Goal: Task Accomplishment & Management: Manage account settings

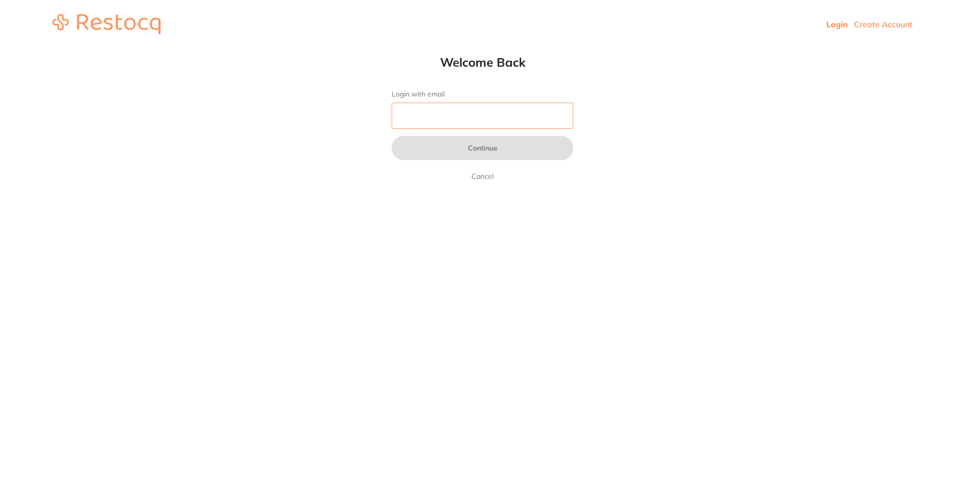
drag, startPoint x: 451, startPoint y: 120, endPoint x: 466, endPoint y: 124, distance: 15.7
click at [451, 120] on input "Login with email" at bounding box center [483, 115] width 182 height 26
type input "i"
type input "[EMAIL_ADDRESS][PERSON_NAME][DOMAIN_NAME]"
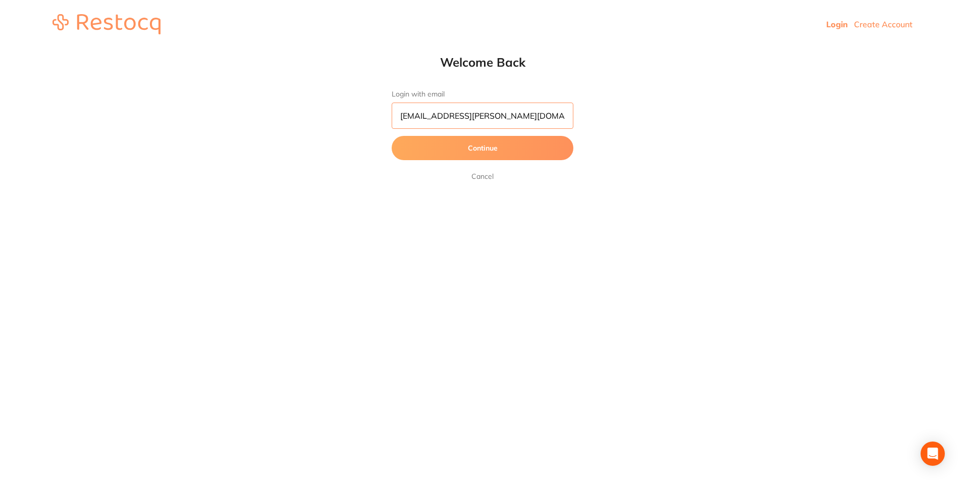
click at [392, 136] on button "Continue" at bounding box center [483, 148] width 182 height 24
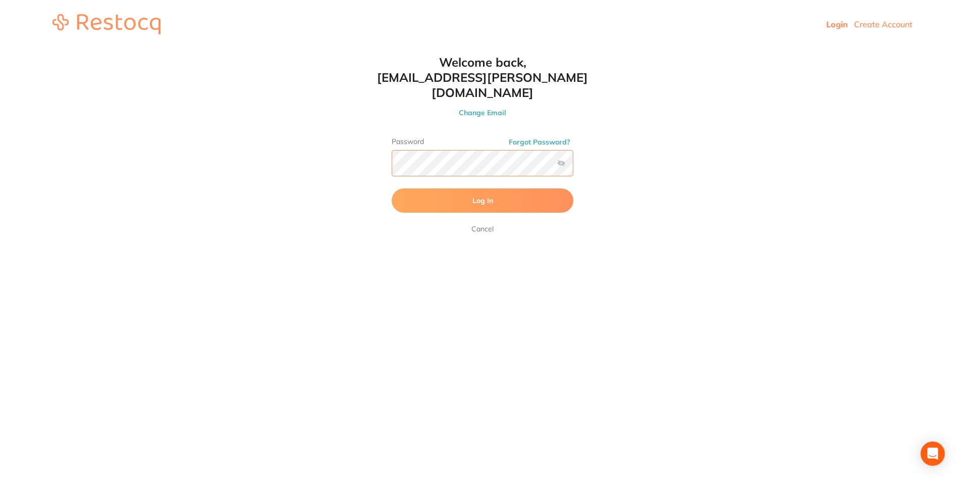
click at [392, 188] on button "Log In" at bounding box center [483, 200] width 182 height 24
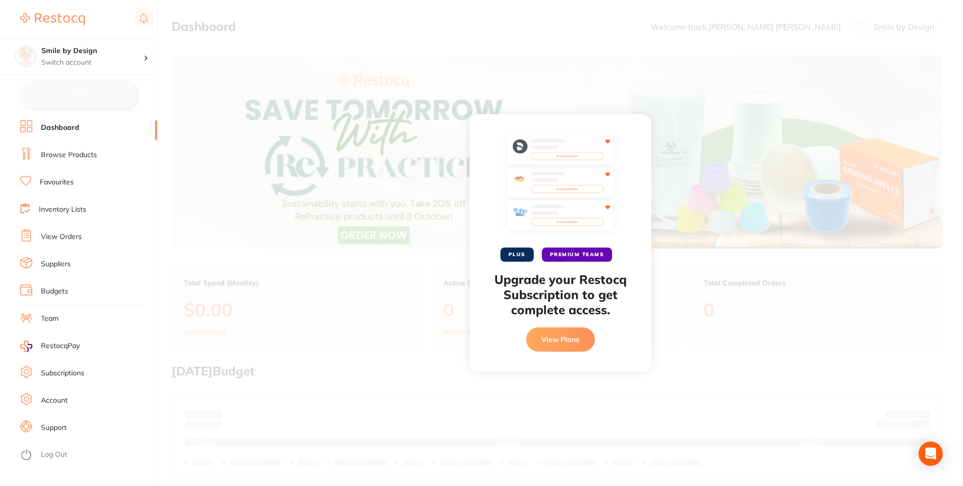
checkbox input "false"
click at [97, 58] on p "Switch account" at bounding box center [92, 63] width 102 height 10
click at [108, 113] on h4 "Smile by Design - [GEOGRAPHIC_DATA]" at bounding box center [94, 123] width 110 height 20
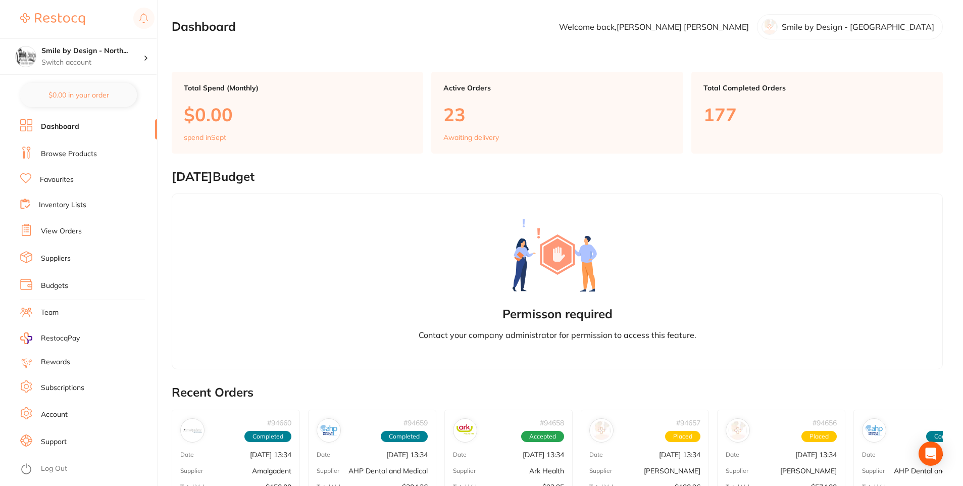
click at [97, 147] on li "Browse Products" at bounding box center [88, 153] width 137 height 15
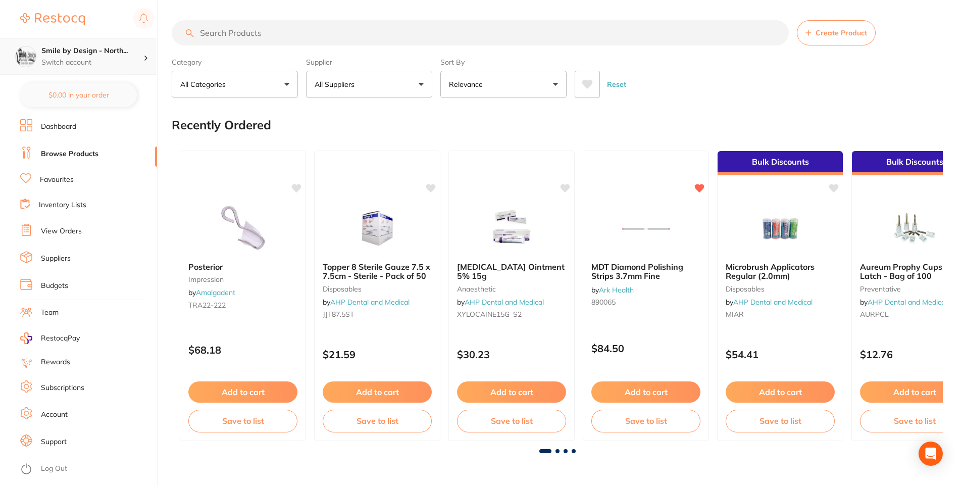
click at [96, 52] on h4 "Smile by Design - North..." at bounding box center [92, 51] width 102 height 10
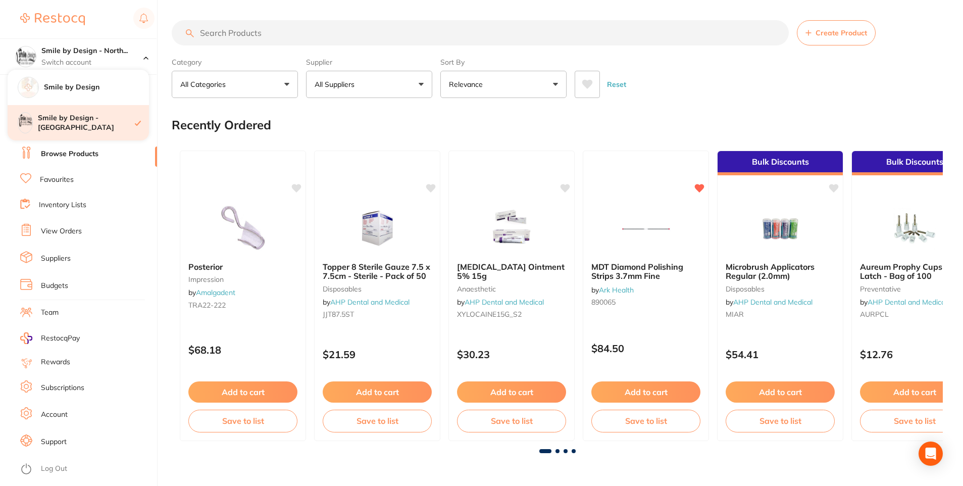
click at [81, 114] on h4 "Smile by Design - [GEOGRAPHIC_DATA]" at bounding box center [86, 123] width 97 height 20
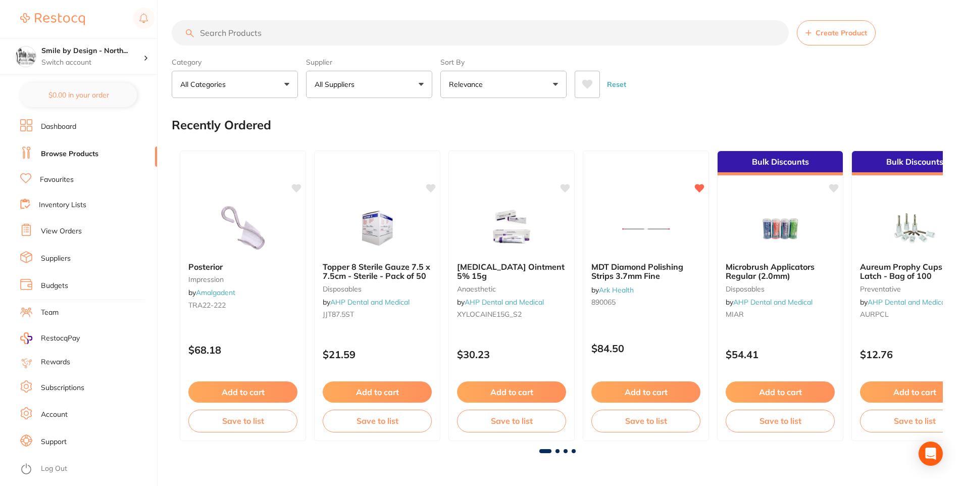
click at [125, 70] on div "Smile by Design - North... Switch account" at bounding box center [78, 56] width 157 height 36
click at [107, 95] on div "Smile by Design" at bounding box center [78, 87] width 141 height 35
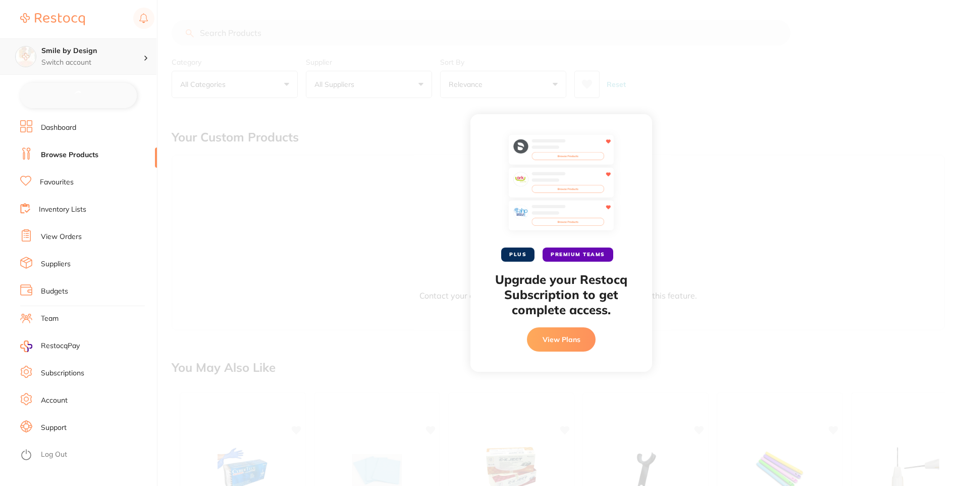
click at [116, 54] on h4 "Smile by Design" at bounding box center [92, 51] width 102 height 10
checkbox input "false"
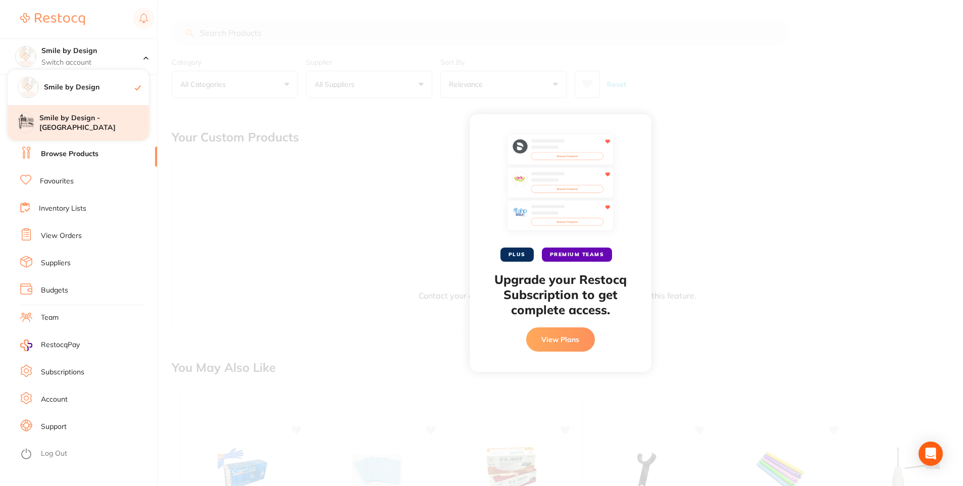
click at [102, 106] on div "Smile by Design - [GEOGRAPHIC_DATA]" at bounding box center [78, 122] width 141 height 35
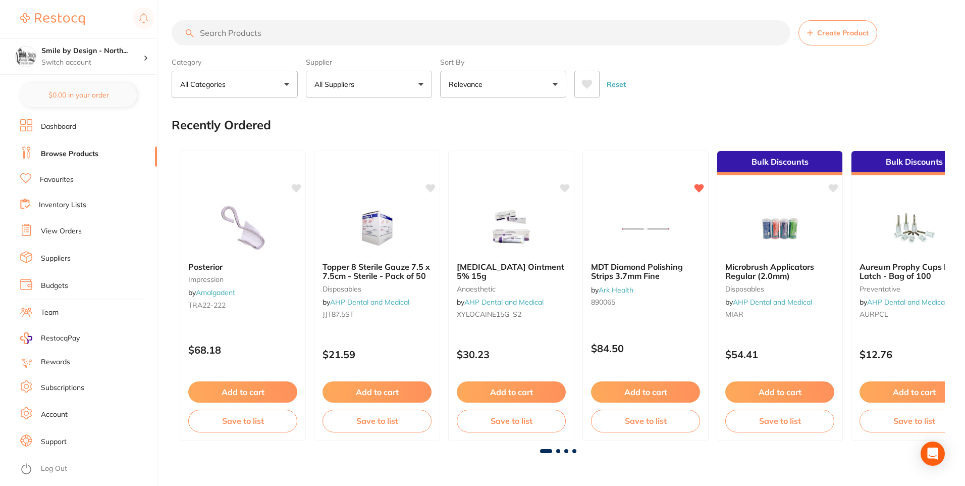
click at [121, 56] on div "Smile by Design - North... Switch account" at bounding box center [92, 56] width 102 height 21
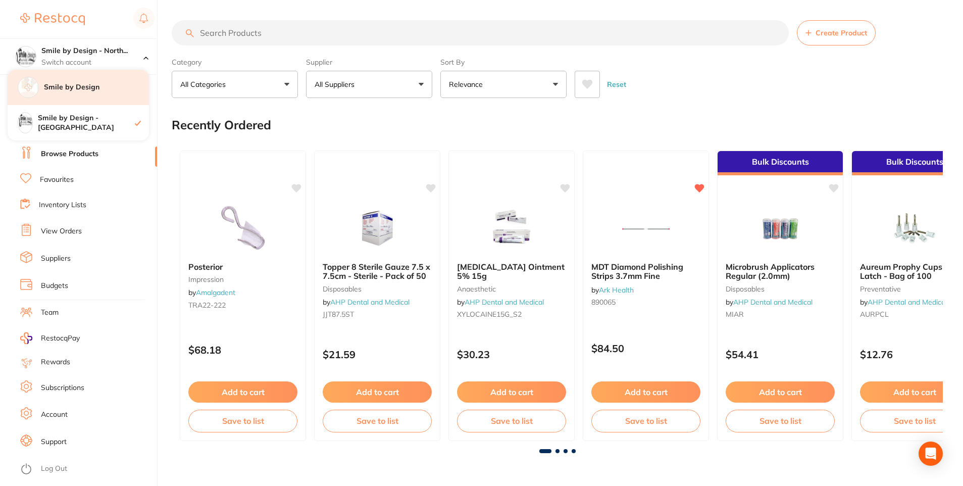
click at [117, 84] on h4 "Smile by Design" at bounding box center [96, 87] width 105 height 10
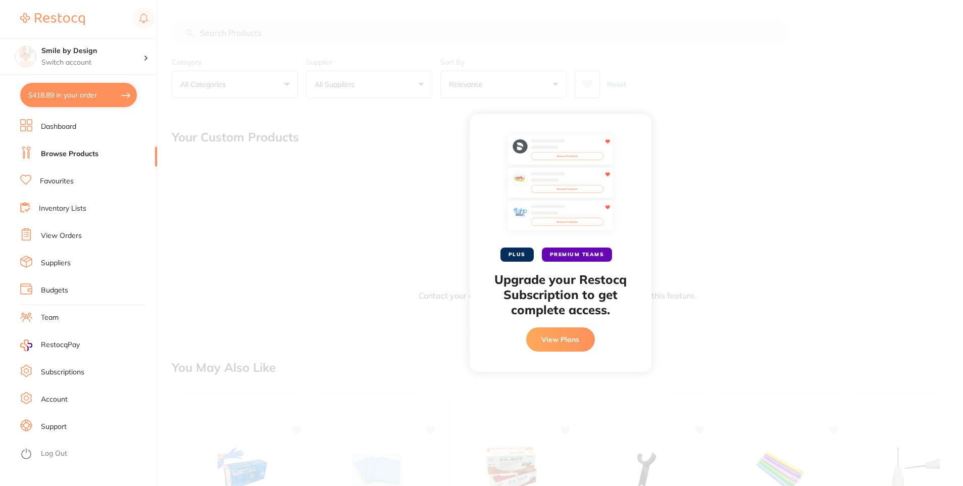
checkbox input "false"
click at [114, 54] on h4 "Smile by Design" at bounding box center [92, 51] width 102 height 10
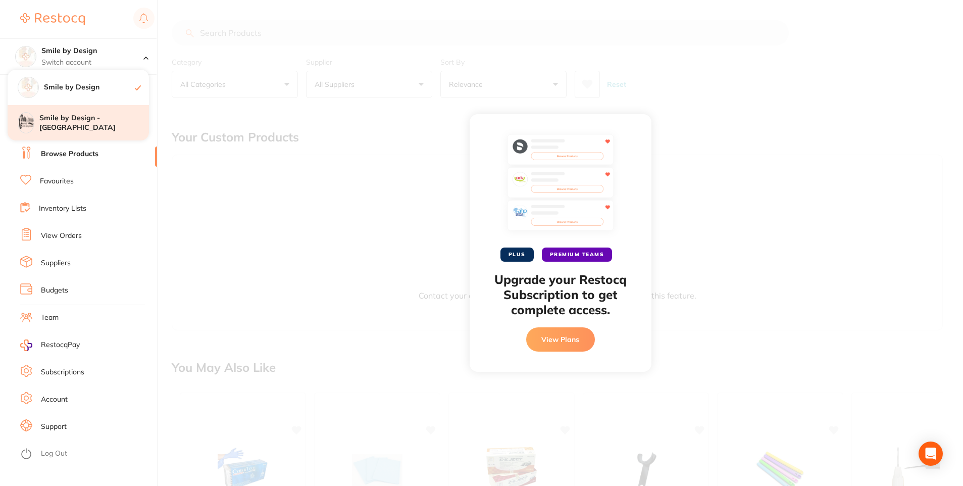
click at [86, 127] on h4 "Smile by Design - [GEOGRAPHIC_DATA]" at bounding box center [94, 123] width 110 height 20
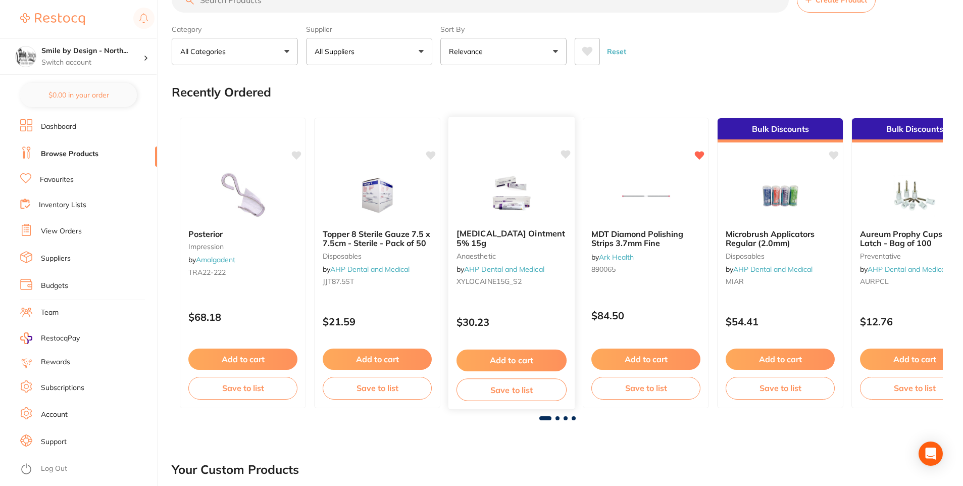
scroll to position [50, 0]
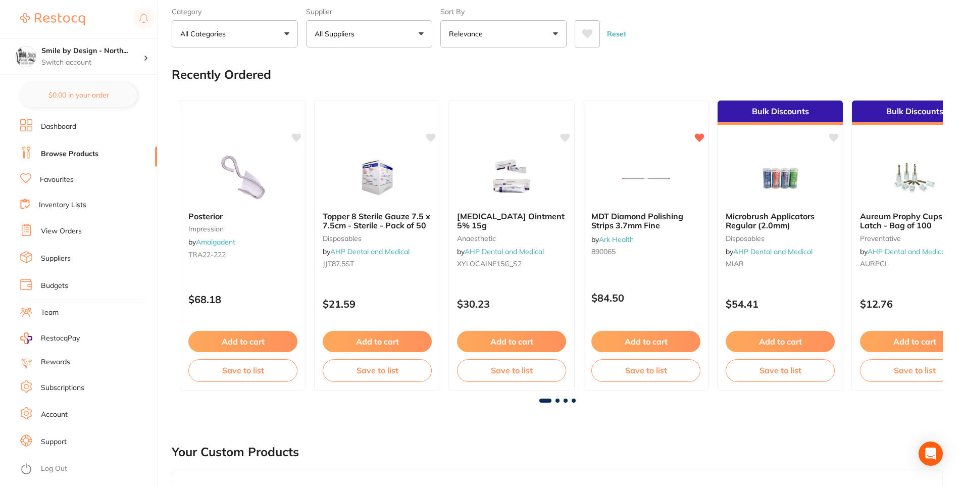
click at [72, 232] on link "View Orders" at bounding box center [61, 231] width 41 height 10
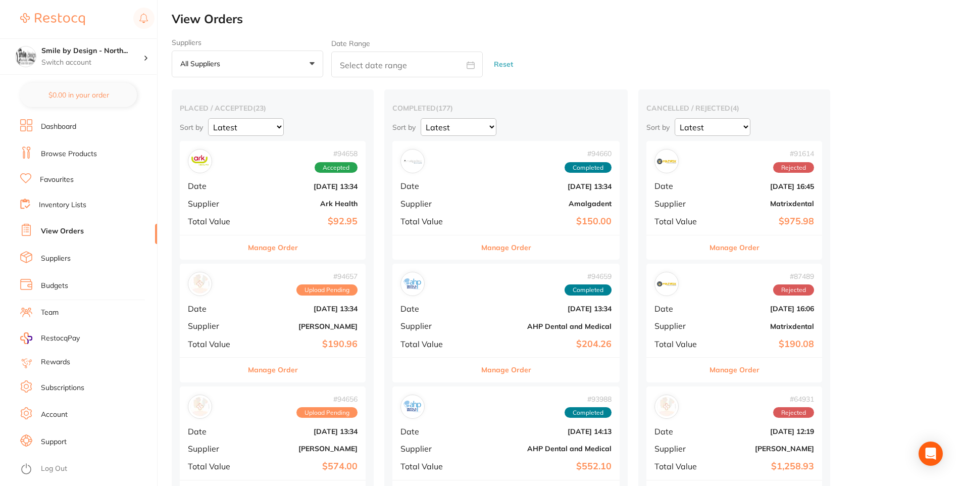
click at [298, 243] on button "Manage Order" at bounding box center [273, 247] width 50 height 24
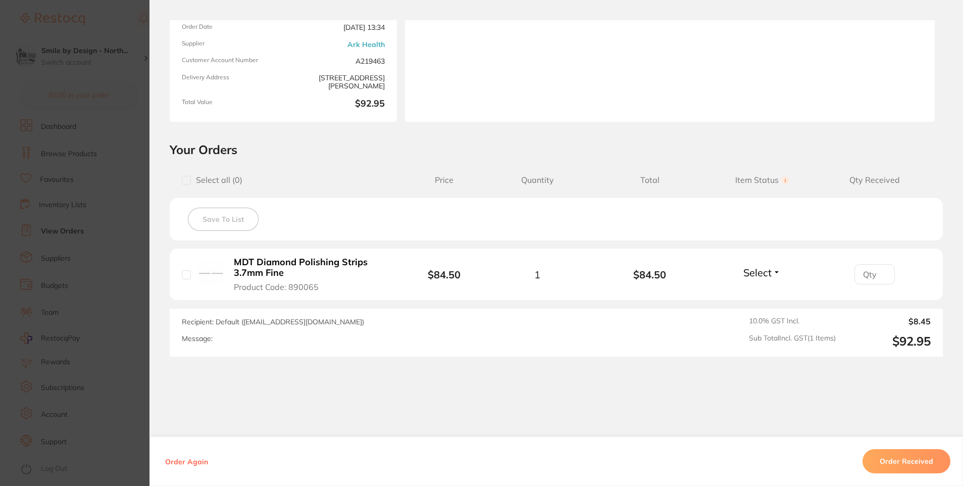
scroll to position [127, 0]
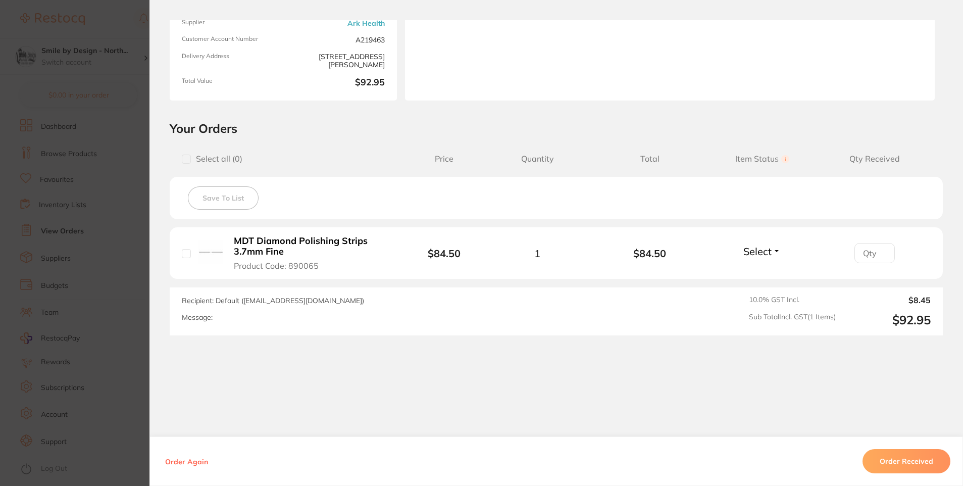
click at [86, 241] on section "Order ID: Restocq- 94658 Order Information Accepted Order Order Date [DATE] 13:…" at bounding box center [481, 243] width 963 height 486
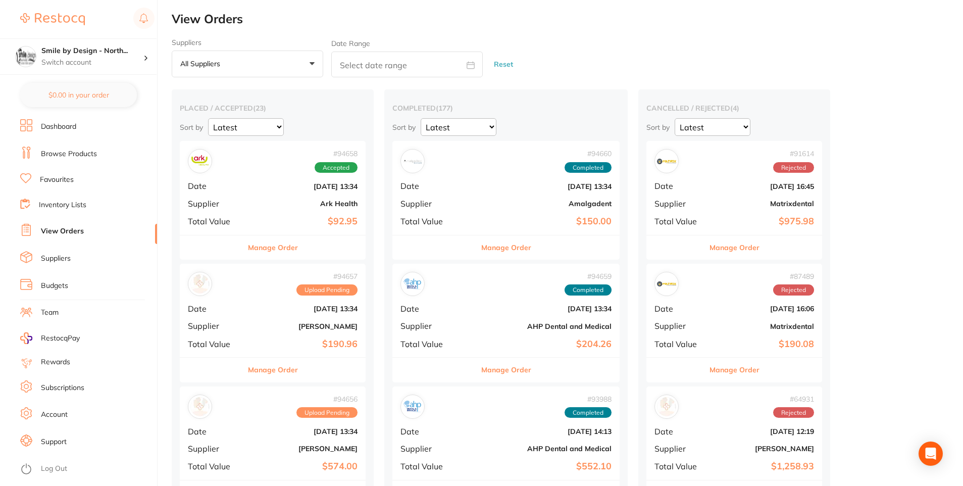
click at [277, 250] on button "Manage Order" at bounding box center [273, 247] width 50 height 24
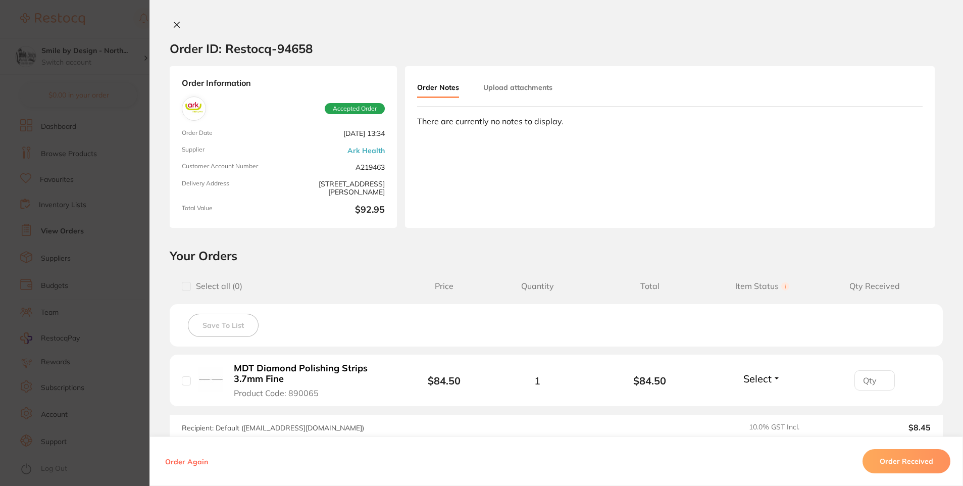
click at [38, 265] on section "Order ID: Restocq- 94658 Order Information Accepted Order Order Date [DATE] 13:…" at bounding box center [481, 243] width 963 height 486
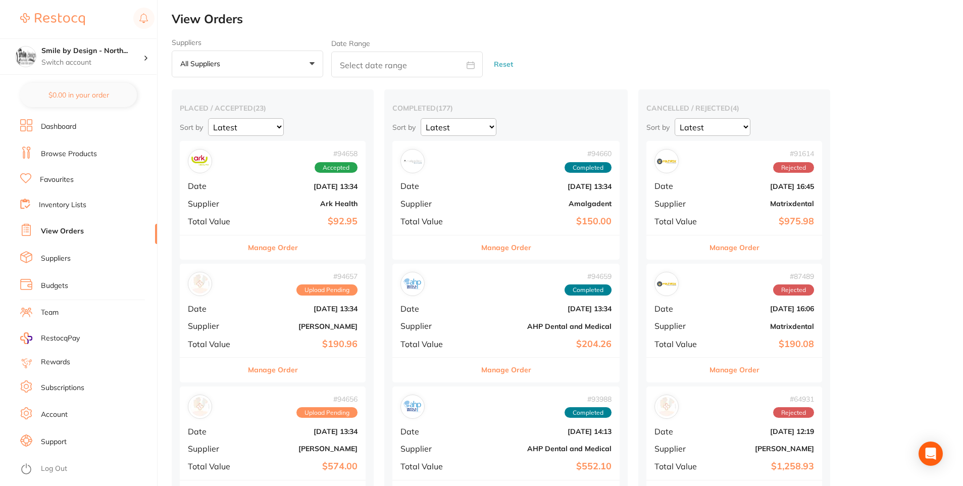
scroll to position [50, 0]
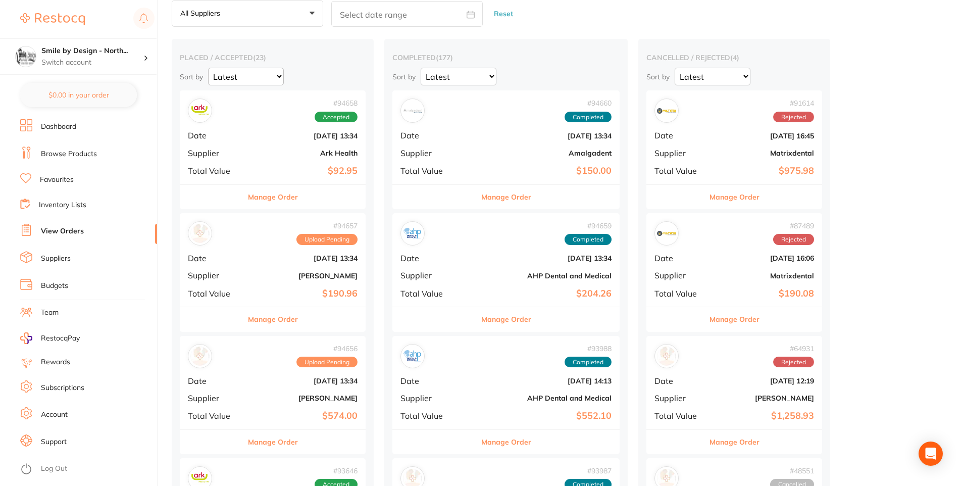
click at [277, 317] on button "Manage Order" at bounding box center [273, 319] width 50 height 24
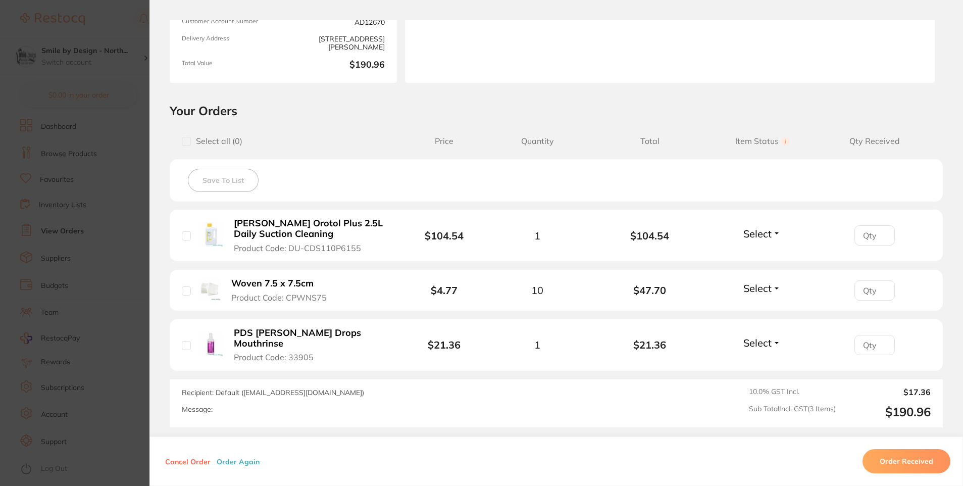
scroll to position [151, 0]
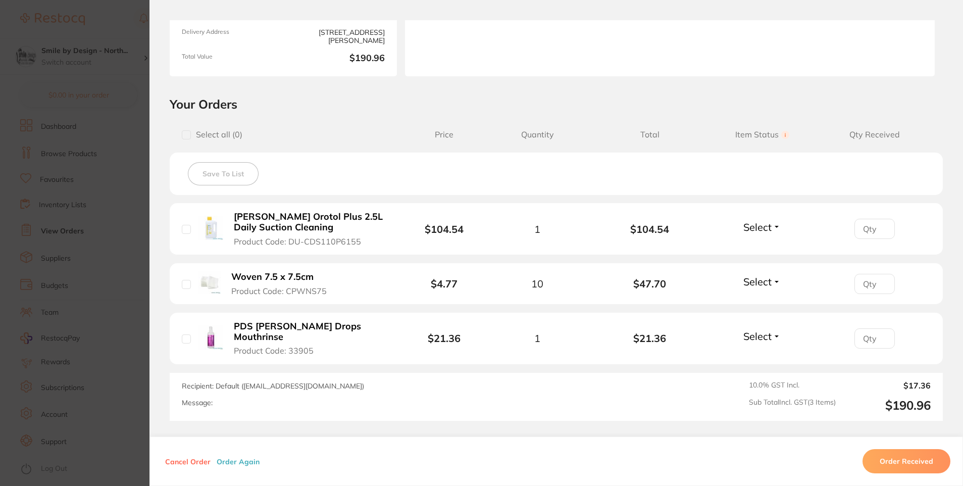
click at [149, 289] on section "Your Orders Select all ( 0 ) Price Quantity Total Item Status You can use this …" at bounding box center [555, 258] width 813 height 324
click at [106, 214] on section "Order ID: Restocq- 94657 Order Information Upload Pending Order Date [DATE] 13:…" at bounding box center [481, 243] width 963 height 486
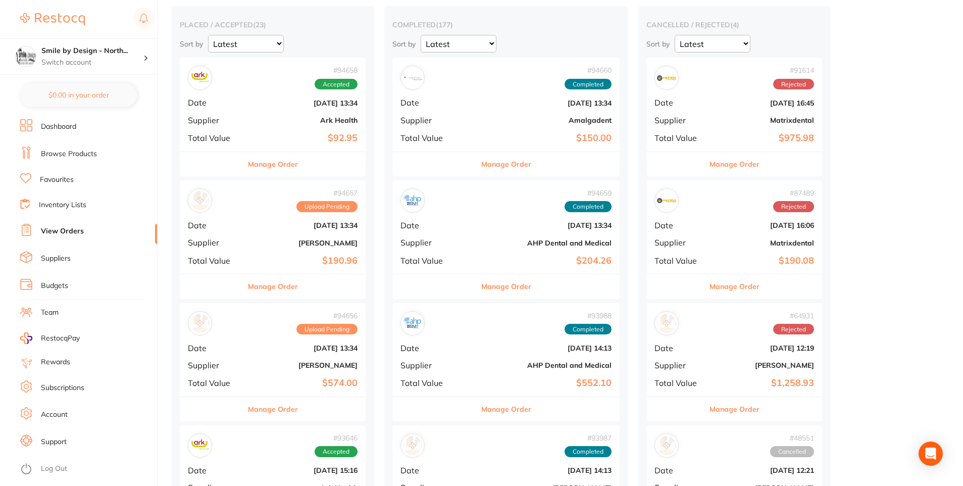
scroll to position [101, 0]
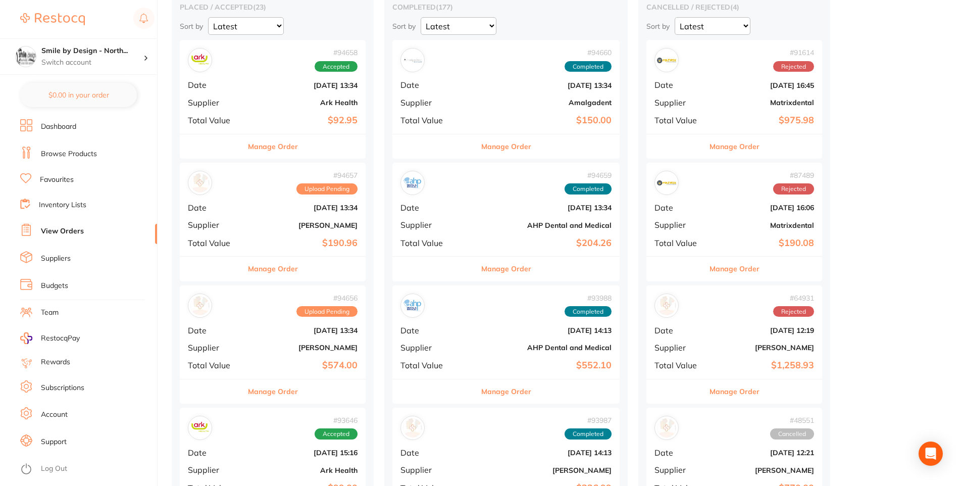
click at [278, 393] on button "Manage Order" at bounding box center [273, 391] width 50 height 24
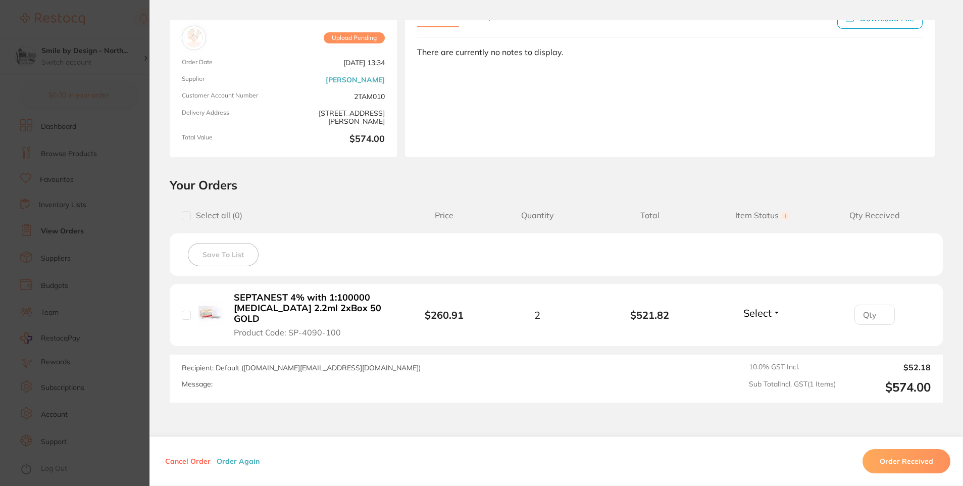
scroll to position [101, 0]
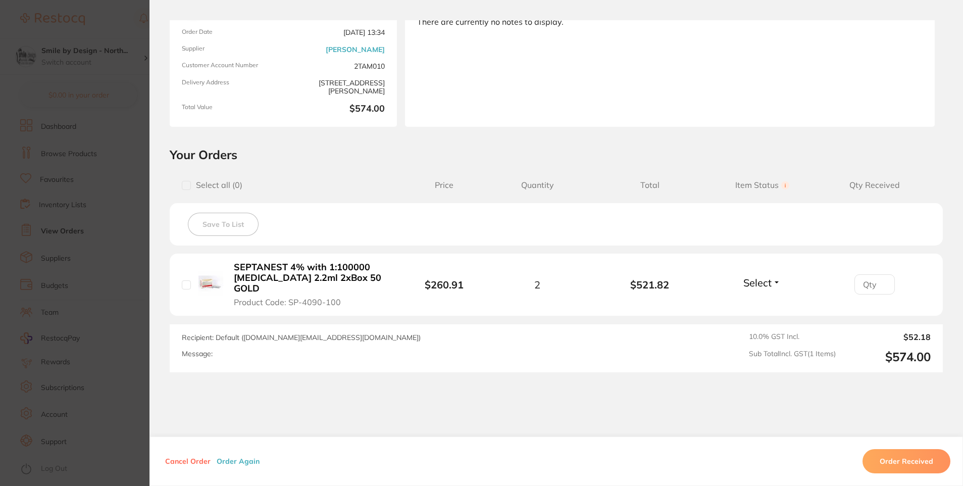
click at [94, 296] on section "Order ID: Restocq- 94656 Order Information Upload Pending Order Date [DATE] 13:…" at bounding box center [481, 243] width 963 height 486
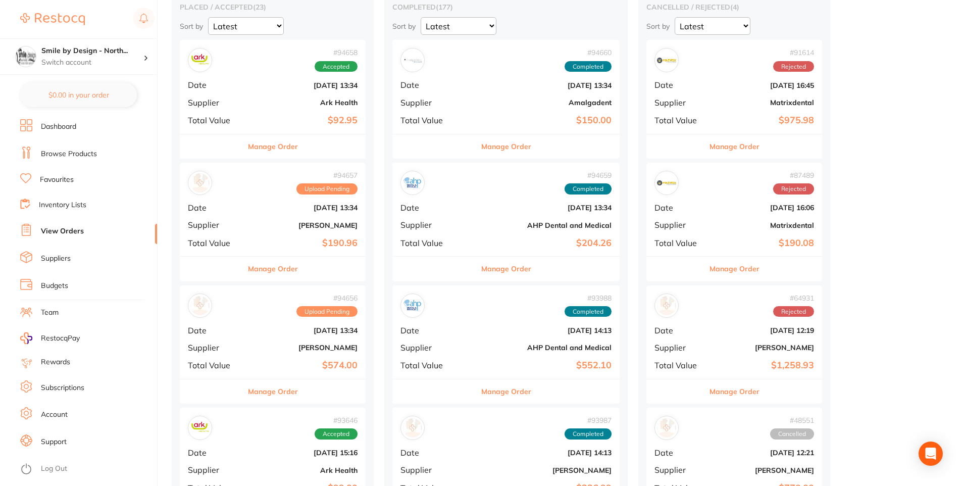
click at [286, 386] on button "Manage Order" at bounding box center [273, 391] width 50 height 24
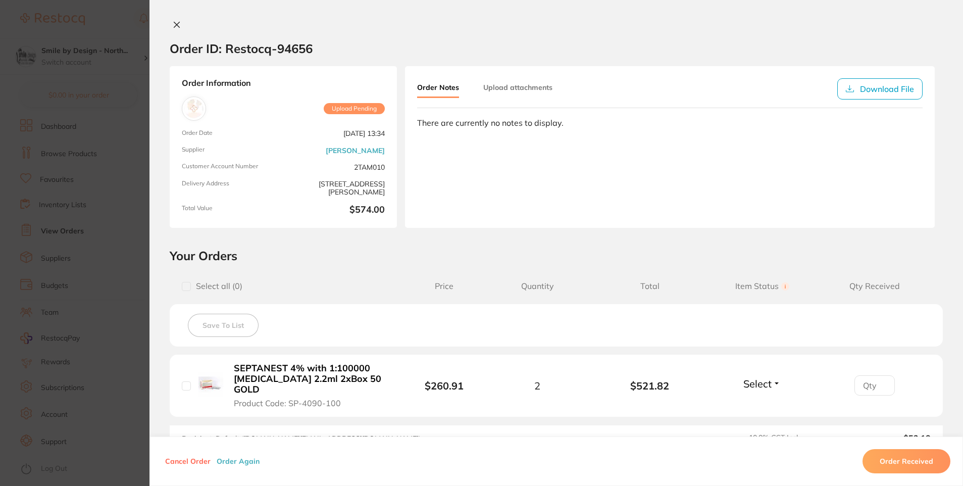
click at [182, 381] on input "checkbox" at bounding box center [186, 385] width 9 height 9
checkbox input "true"
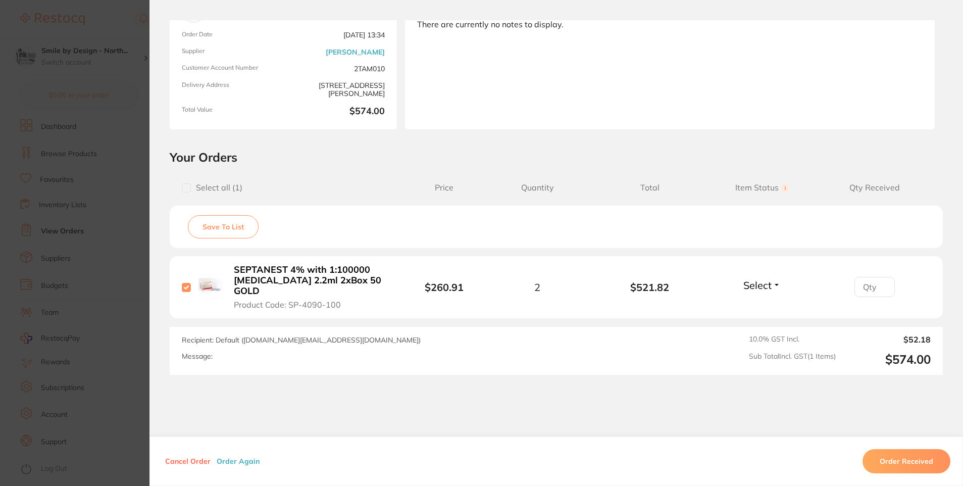
scroll to position [101, 0]
click at [906, 462] on button "Order Received" at bounding box center [906, 461] width 88 height 24
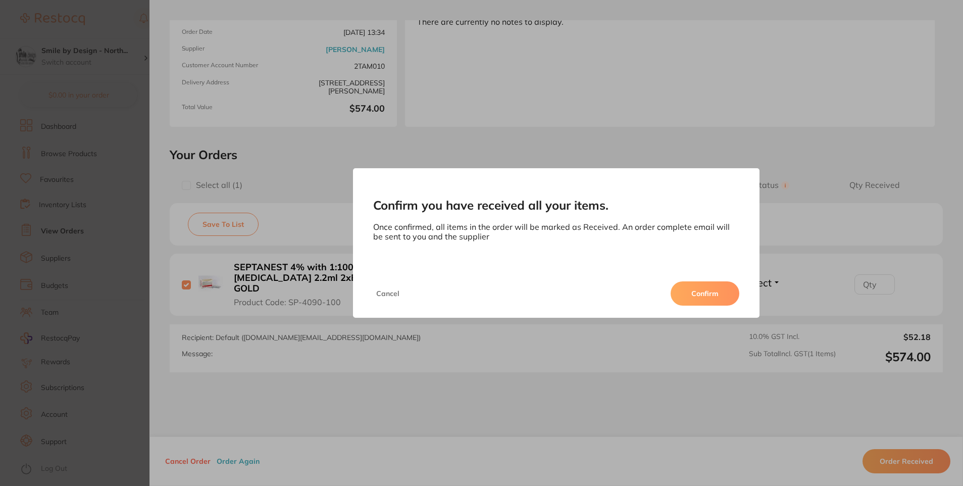
click at [694, 289] on button "Confirm" at bounding box center [704, 293] width 69 height 24
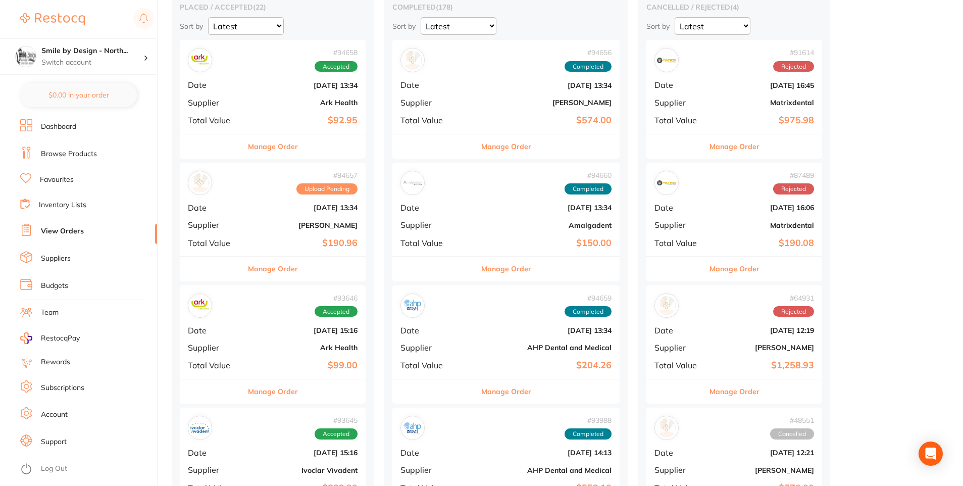
click at [302, 277] on div "Manage Order" at bounding box center [273, 268] width 186 height 25
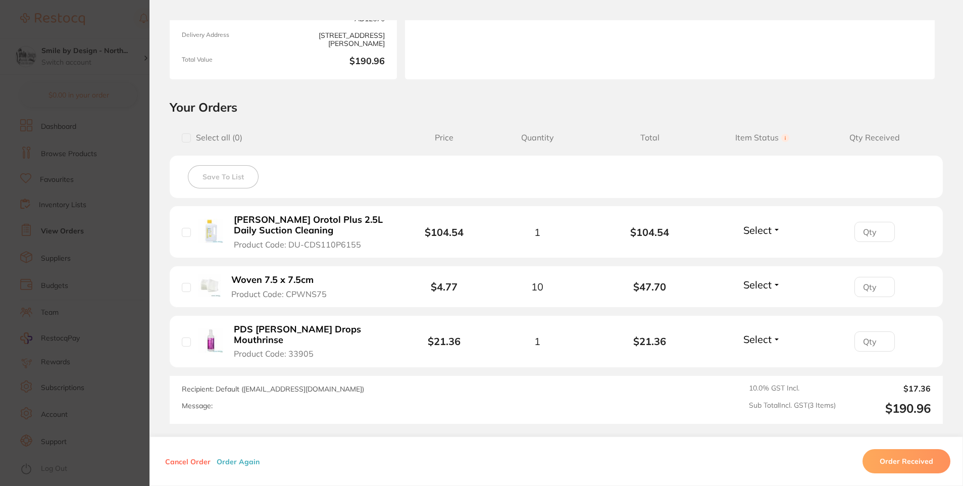
scroll to position [151, 0]
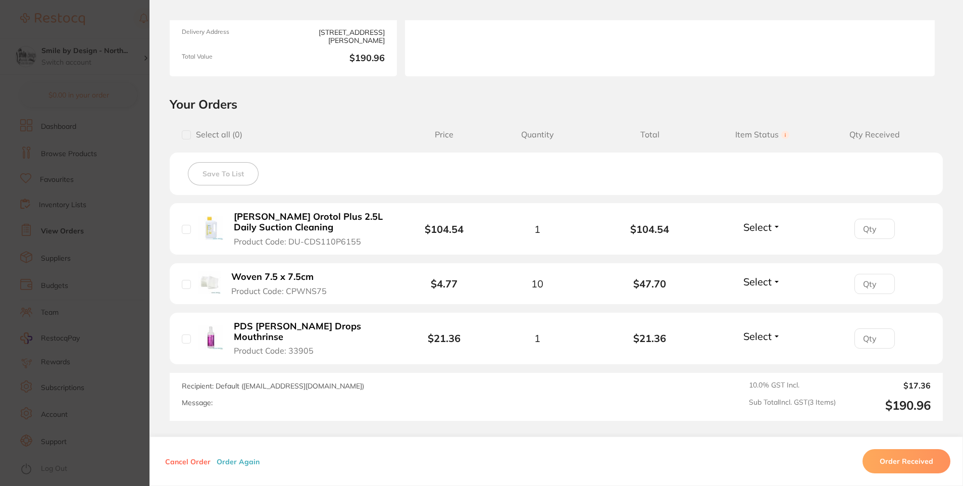
click at [0, 276] on html "$418.89 Smile by Design - North... Switch account Smile by Design Smile by Desi…" at bounding box center [481, 142] width 963 height 486
click at [58, 270] on section "Order ID: Restocq- 94657 Order Information Upload Pending Order Date [DATE] 13:…" at bounding box center [481, 243] width 963 height 486
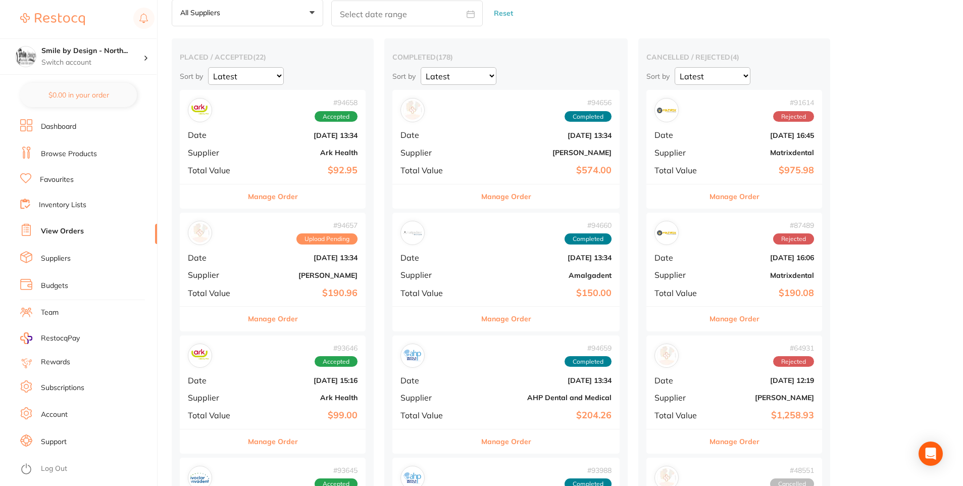
scroll to position [50, 0]
click at [292, 307] on button "Manage Order" at bounding box center [273, 319] width 50 height 24
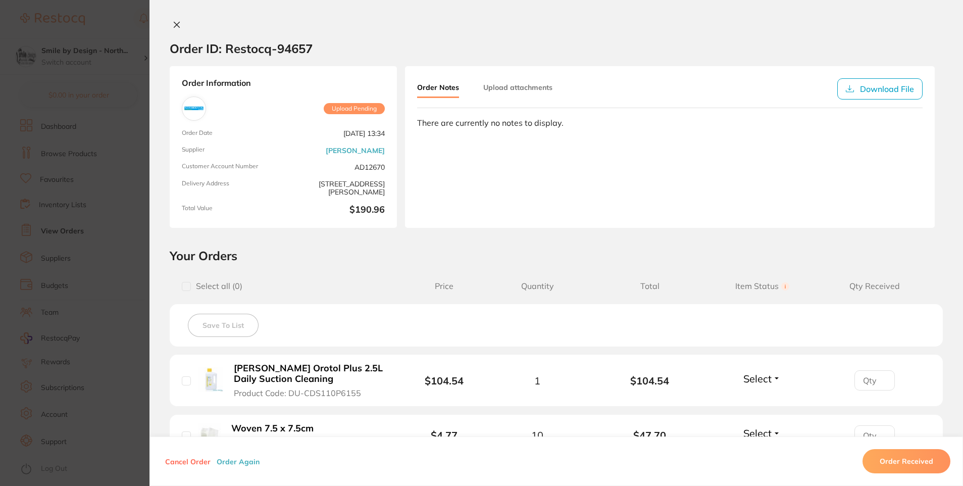
click at [69, 298] on section "Order ID: Restocq- 94657 Order Information Upload Pending Order Date [DATE] 13:…" at bounding box center [481, 243] width 963 height 486
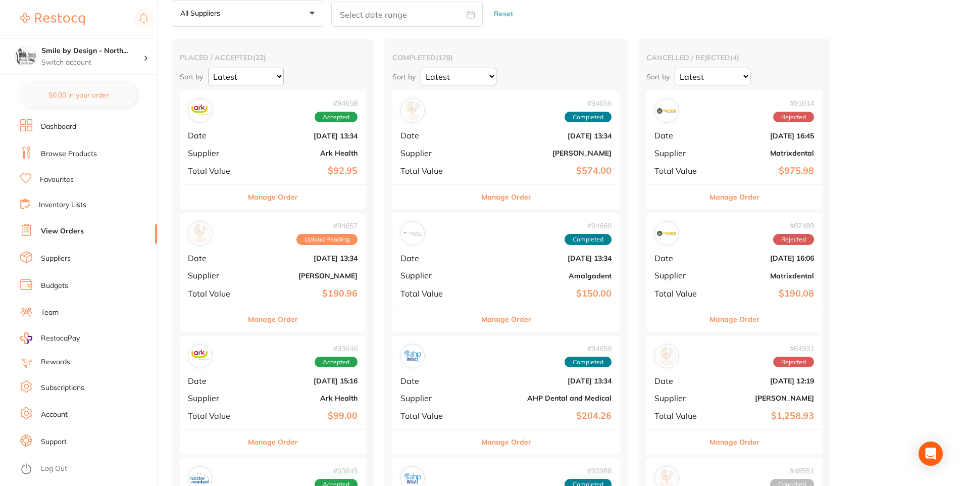
click at [261, 205] on button "Manage Order" at bounding box center [273, 197] width 50 height 24
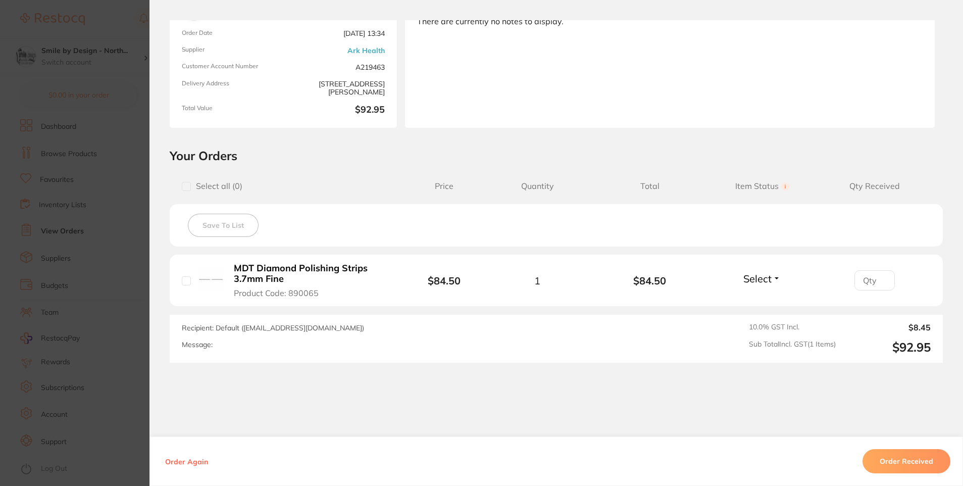
scroll to position [101, 0]
click at [92, 308] on section "Order ID: Restocq- 94658 Order Information Accepted Order Order Date [DATE] 13:…" at bounding box center [481, 243] width 963 height 486
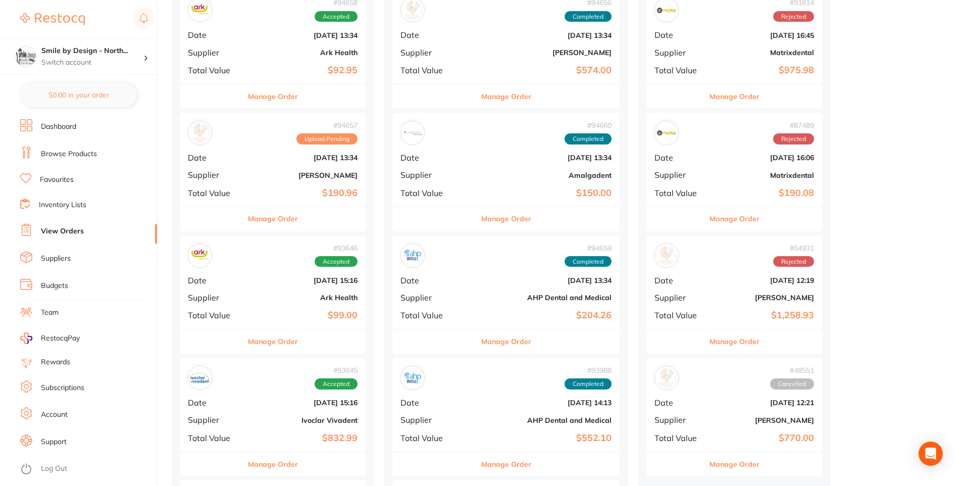
scroll to position [151, 0]
click at [277, 344] on button "Manage Order" at bounding box center [273, 341] width 50 height 24
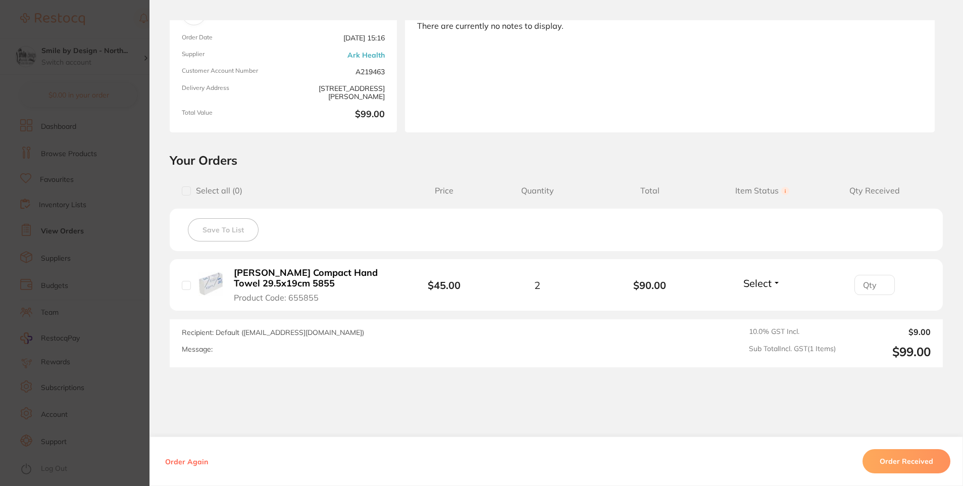
scroll to position [101, 0]
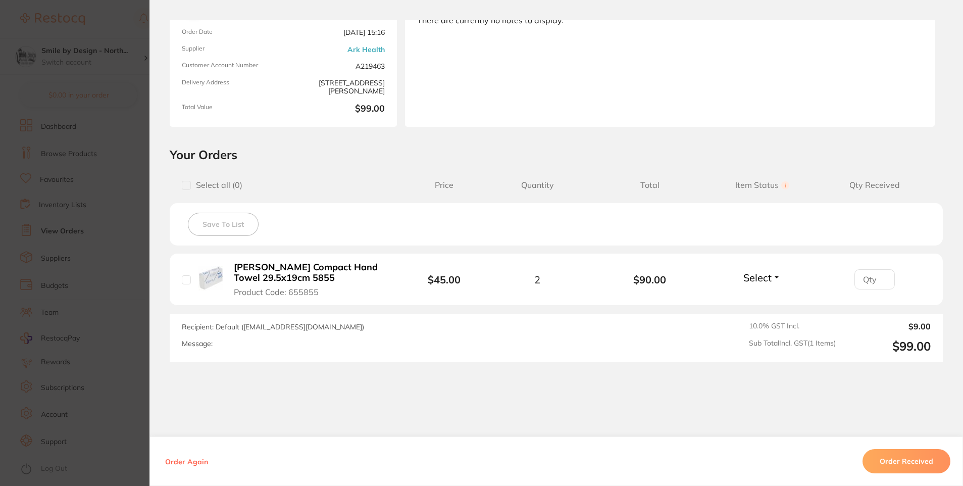
click at [95, 282] on section "Order ID: Restocq- 93646 Order Information Accepted Order Order Date [DATE] 15:…" at bounding box center [481, 243] width 963 height 486
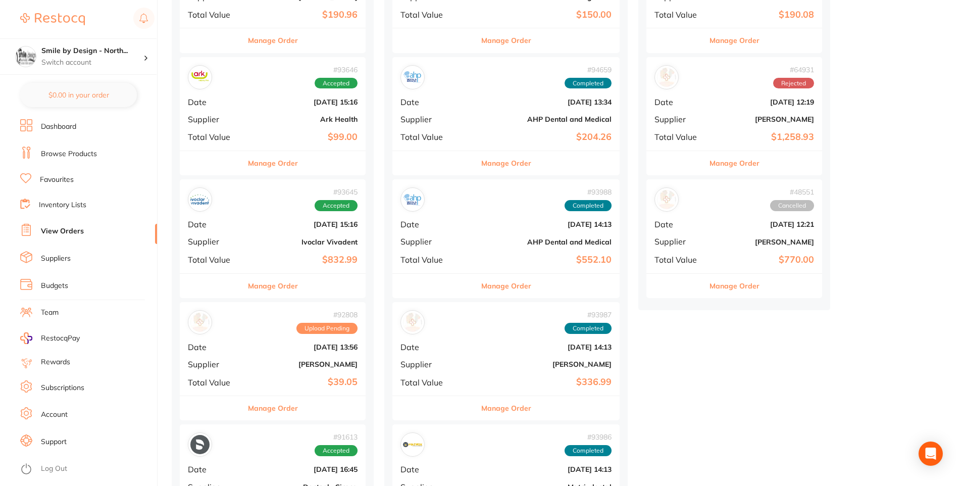
scroll to position [353, 0]
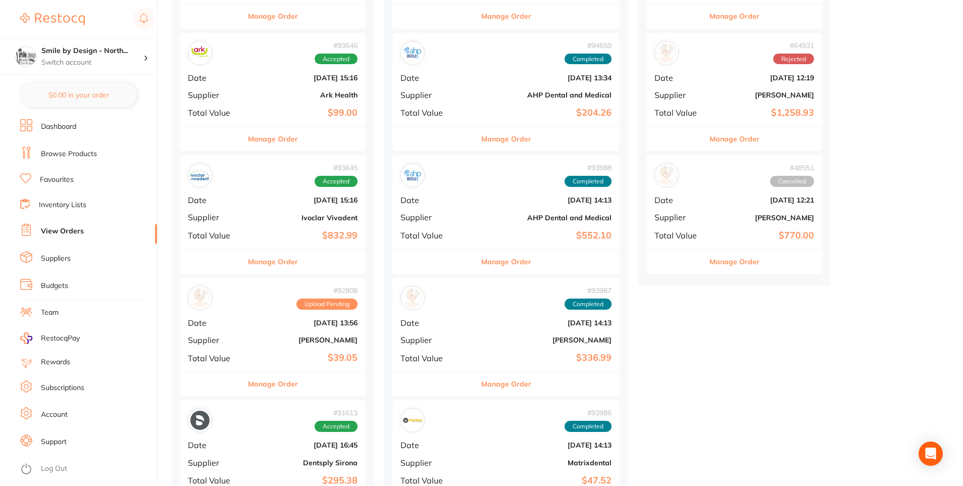
click at [277, 387] on button "Manage Order" at bounding box center [273, 384] width 50 height 24
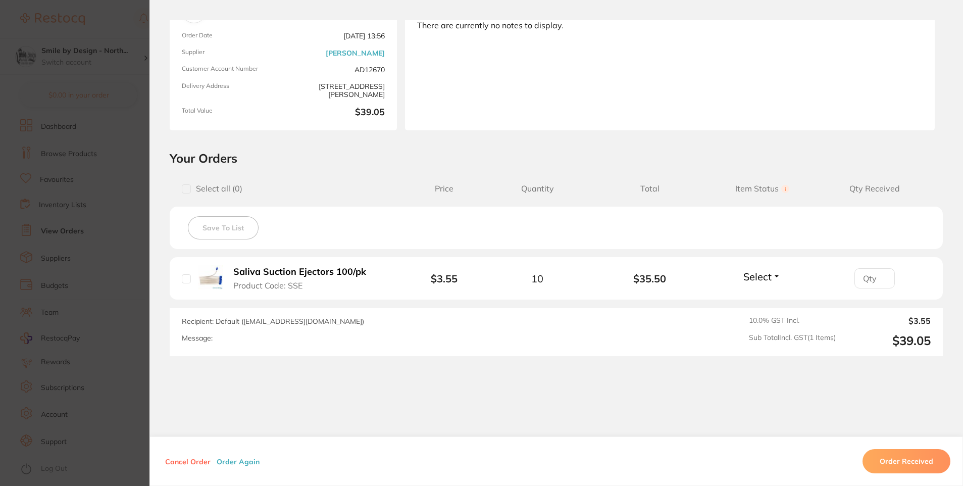
scroll to position [101, 0]
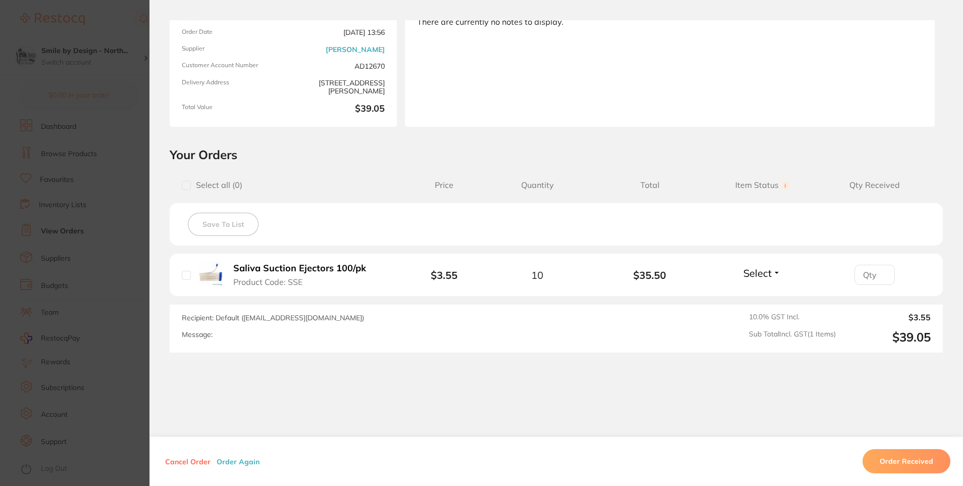
click at [112, 325] on section "Order ID: Restocq- 92808 Order Information Upload Pending Order Date [DATE] 13:…" at bounding box center [481, 243] width 963 height 486
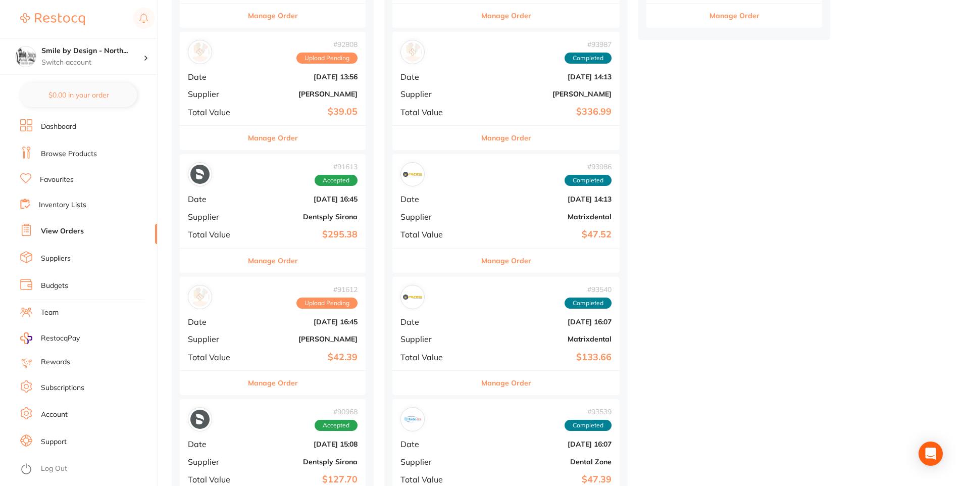
scroll to position [606, 0]
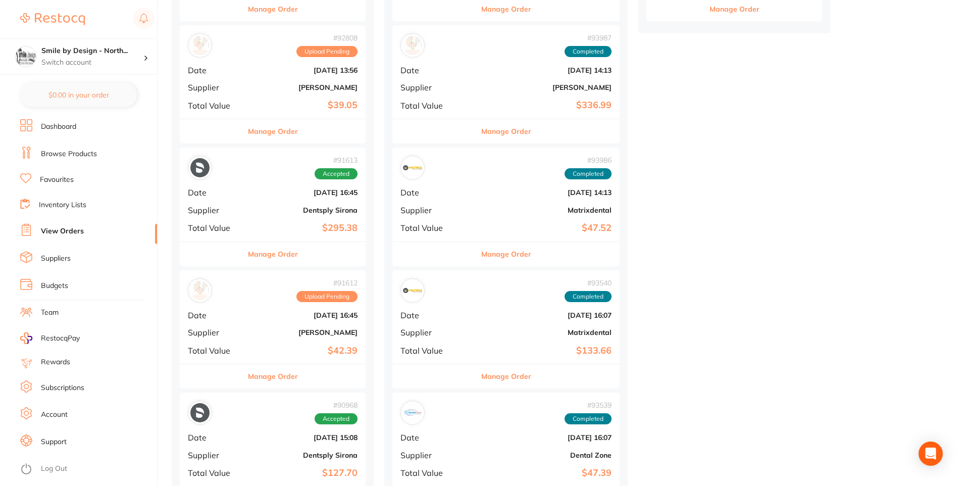
click at [271, 377] on button "Manage Order" at bounding box center [273, 376] width 50 height 24
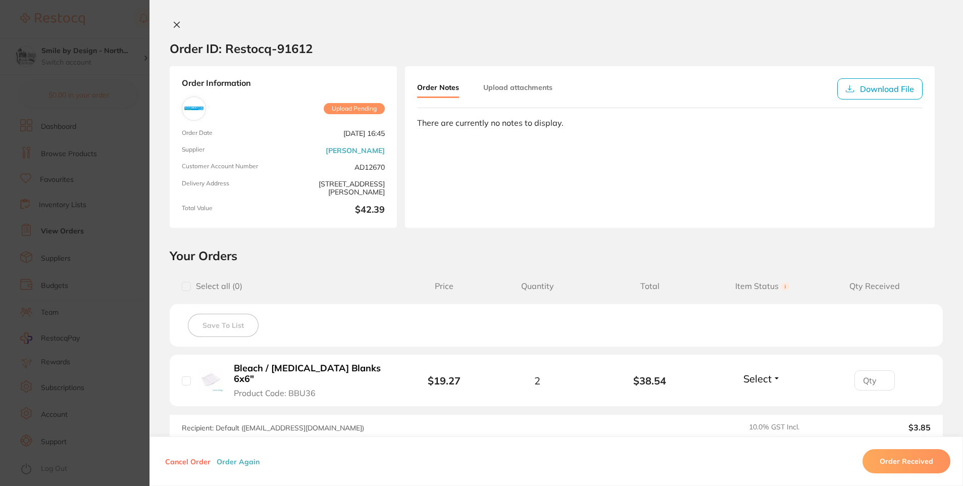
click at [105, 306] on section "Order ID: Restocq- 91612 Order Information Upload Pending Order Date [DATE] 16:…" at bounding box center [481, 243] width 963 height 486
